Goal: Book appointment/travel/reservation

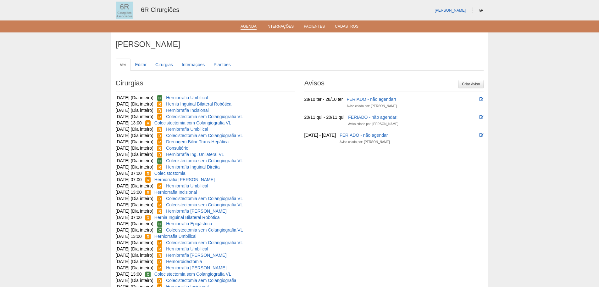
click at [250, 26] on link "Agenda" at bounding box center [249, 26] width 16 height 5
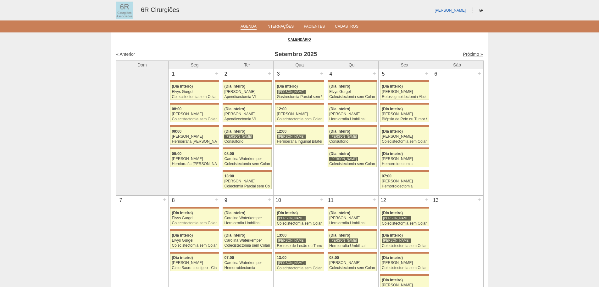
click at [471, 56] on link "Próximo »" at bounding box center [473, 54] width 20 height 5
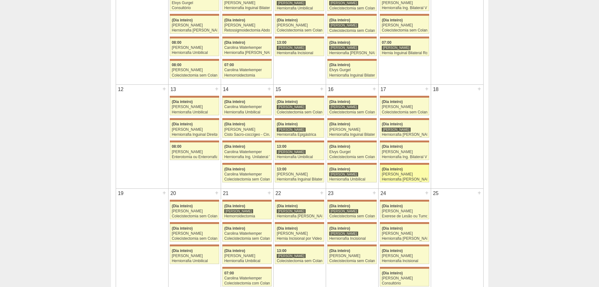
scroll to position [283, 0]
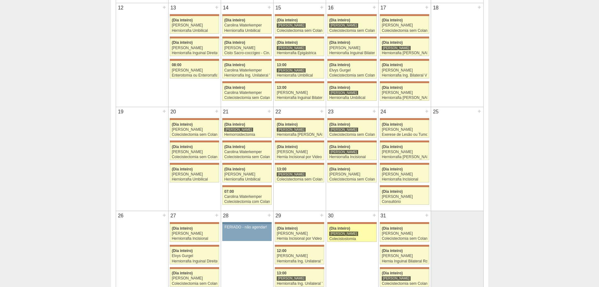
click at [363, 237] on div "Colecistostomia" at bounding box center [352, 239] width 46 height 4
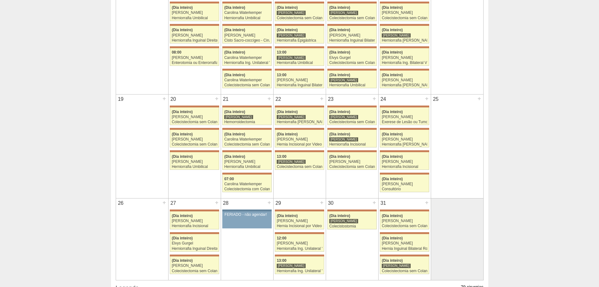
scroll to position [378, 0]
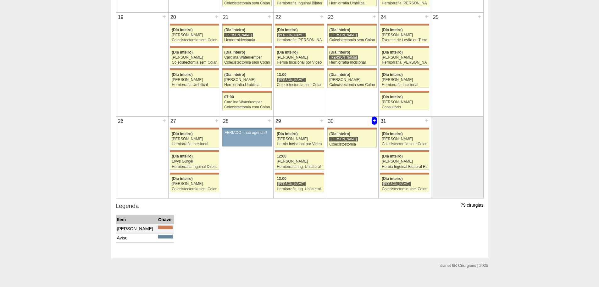
click at [375, 120] on div "+" at bounding box center [374, 120] width 5 height 8
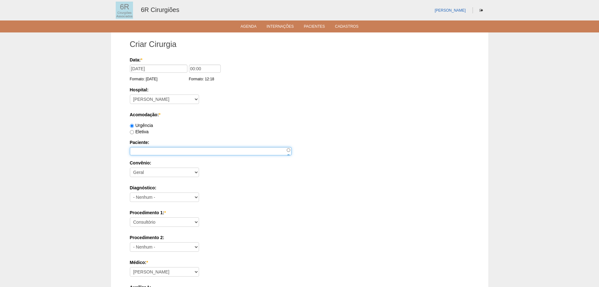
click at [177, 151] on input "Paciente:" at bounding box center [211, 151] width 162 height 8
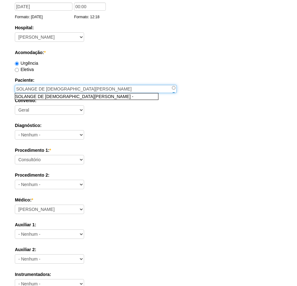
scroll to position [63, 0]
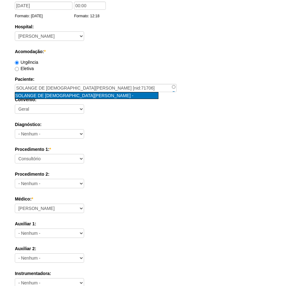
click at [66, 96] on span "SOLANGE DE [DEMOGRAPHIC_DATA][PERSON_NAME]" at bounding box center [72, 95] width 115 height 5
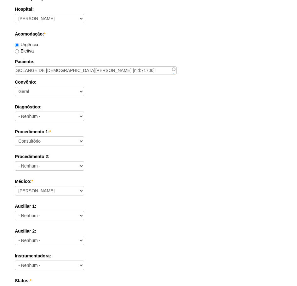
scroll to position [94, 0]
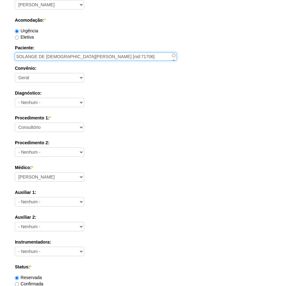
click at [115, 58] on input "SOLANGE DE JESUS IERULLO [nid:71706]" at bounding box center [96, 57] width 162 height 8
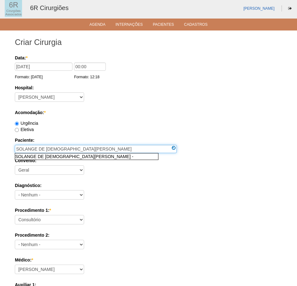
scroll to position [0, 0]
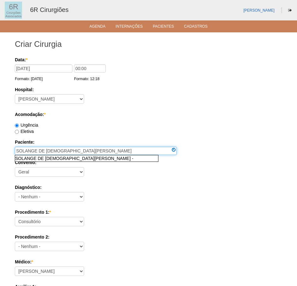
type input "SOLANGE DE [DEMOGRAPHIC_DATA][PERSON_NAME]"
click at [164, 118] on div "Acomodação: * Urgência Eletiva" at bounding box center [148, 122] width 267 height 23
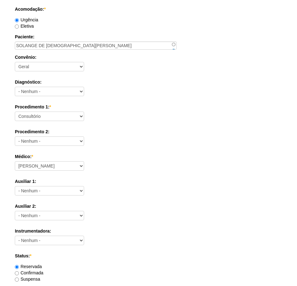
scroll to position [94, 0]
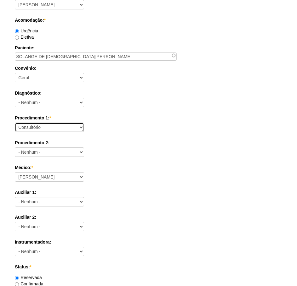
click at [36, 130] on select "Consultório Abscesso Hepático - Drenagem Abscesso perianal Amputação Abdômino P…" at bounding box center [49, 127] width 69 height 9
select select "66621"
click at [15, 123] on select "Consultório Abscesso Hepático - Drenagem Abscesso perianal Amputação Abdômino P…" at bounding box center [49, 127] width 69 height 9
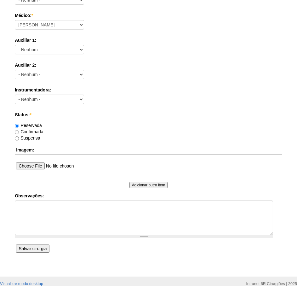
scroll to position [252, 0]
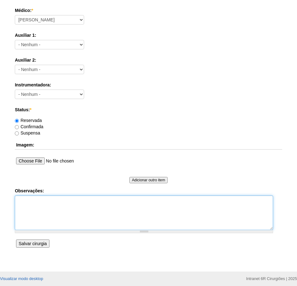
click at [51, 219] on textarea "Observações:" at bounding box center [144, 213] width 258 height 35
type textarea "COLECISTECTOMIA VLP - PEDRO"
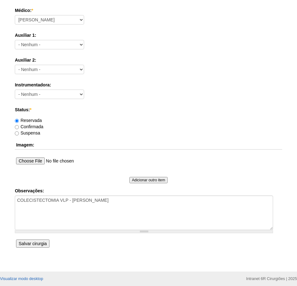
click at [44, 244] on input "Salvar cirurgia" at bounding box center [32, 244] width 33 height 8
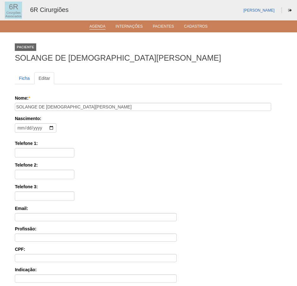
click at [96, 25] on link "Agenda" at bounding box center [97, 26] width 16 height 5
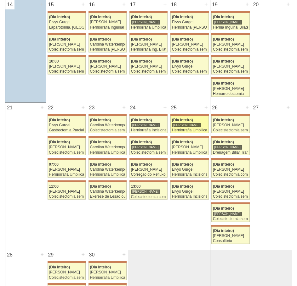
scroll to position [315, 0]
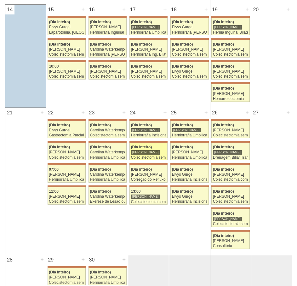
click at [158, 160] on link "71380 Bruno Bulisani (Dia inteiro) Bruno Bulisani Colecistectomia sem Colangiog…" at bounding box center [148, 151] width 38 height 17
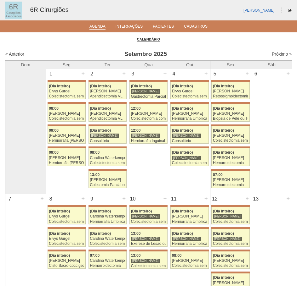
scroll to position [315, 0]
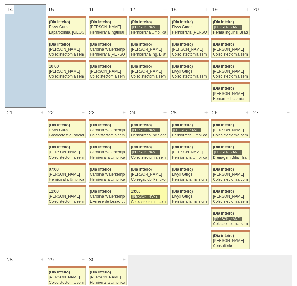
click at [145, 193] on div "13:00" at bounding box center [148, 192] width 35 height 4
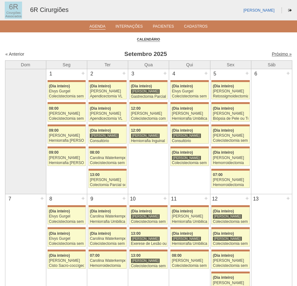
click at [277, 53] on link "Próximo »" at bounding box center [281, 54] width 20 height 5
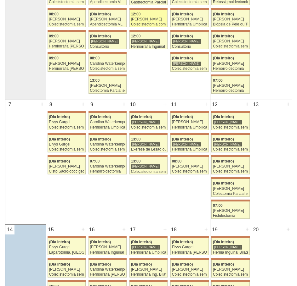
scroll to position [84, 0]
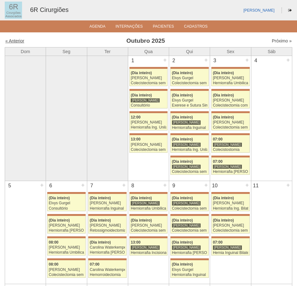
click at [17, 41] on link "« Anterior" at bounding box center [14, 40] width 19 height 5
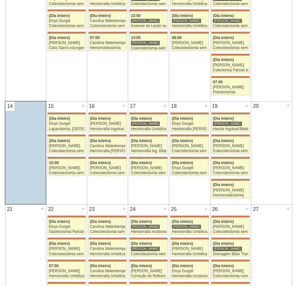
scroll to position [283, 0]
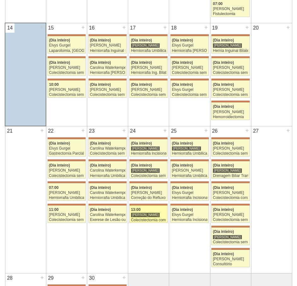
click at [143, 215] on div "[PERSON_NAME]" at bounding box center [145, 215] width 29 height 5
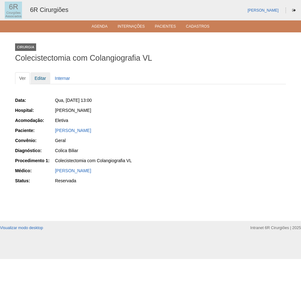
click at [35, 80] on link "Editar" at bounding box center [41, 78] width 20 height 12
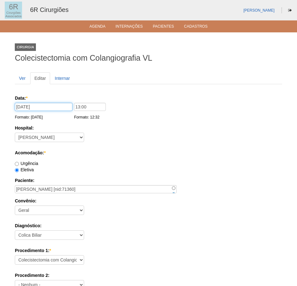
click at [21, 108] on input "24/09/2025" at bounding box center [44, 107] width 58 height 8
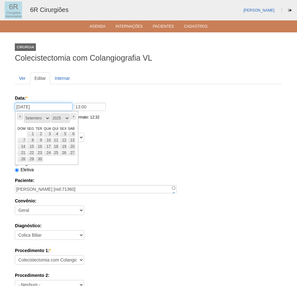
type input "22/10/2025"
click at [263, 109] on div "Data: * 22/10/2025 Formato: 14/09/2025 13:00 Formato: 12:32" at bounding box center [147, 107] width 265 height 25
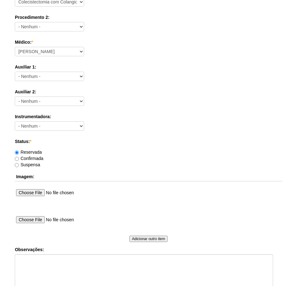
scroll to position [341, 0]
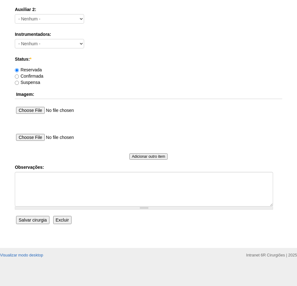
click at [31, 220] on input "Salvar cirurgia" at bounding box center [32, 220] width 33 height 8
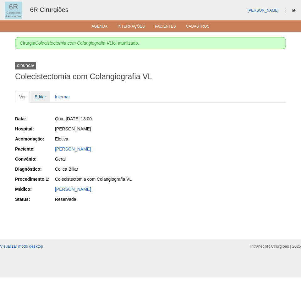
click at [39, 98] on link "Editar" at bounding box center [41, 97] width 20 height 12
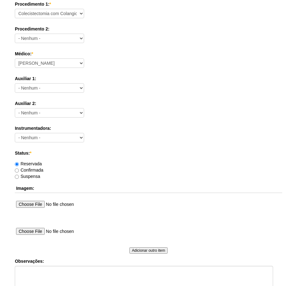
scroll to position [341, 0]
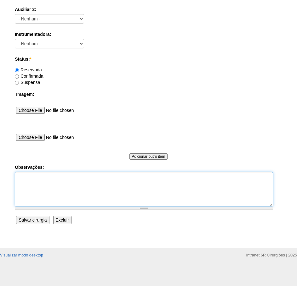
click at [49, 188] on textarea "Observações:" at bounding box center [144, 189] width 258 height 35
type textarea "REMARCAÇÃO"
click at [33, 221] on input "Salvar cirurgia" at bounding box center [32, 220] width 33 height 8
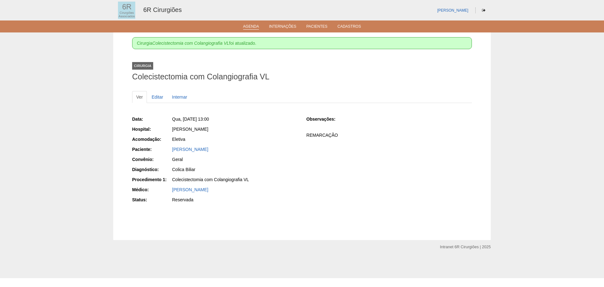
click at [255, 29] on link "Agenda" at bounding box center [251, 26] width 16 height 5
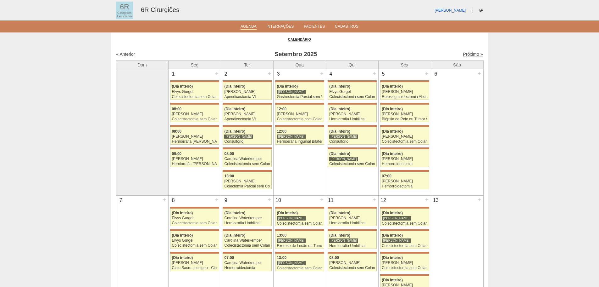
click at [466, 55] on link "Próximo »" at bounding box center [473, 54] width 20 height 5
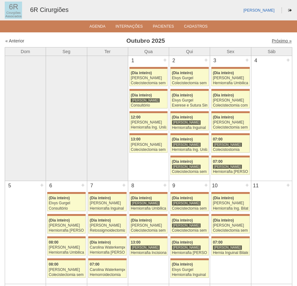
click at [273, 42] on link "Próximo »" at bounding box center [281, 40] width 20 height 5
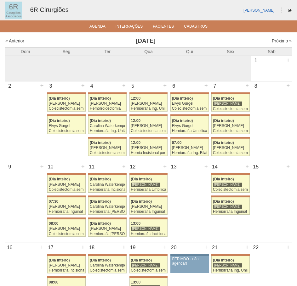
click at [16, 40] on link "« Anterior" at bounding box center [14, 40] width 19 height 5
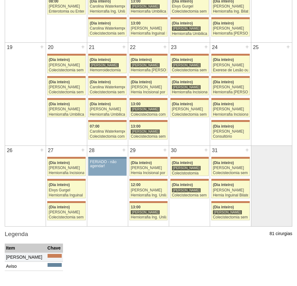
scroll to position [346, 0]
